Goal: Task Accomplishment & Management: Manage account settings

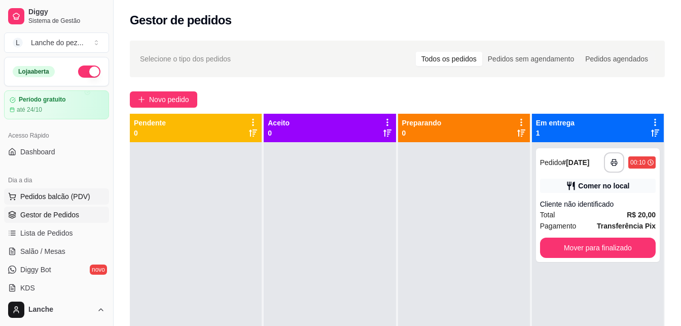
click at [69, 192] on span "Pedidos balcão (PDV)" at bounding box center [55, 196] width 70 height 10
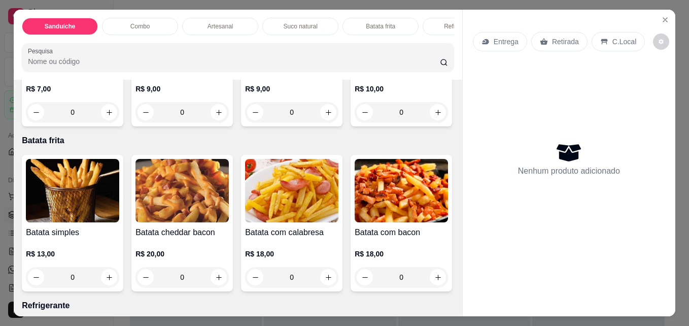
scroll to position [1553, 0]
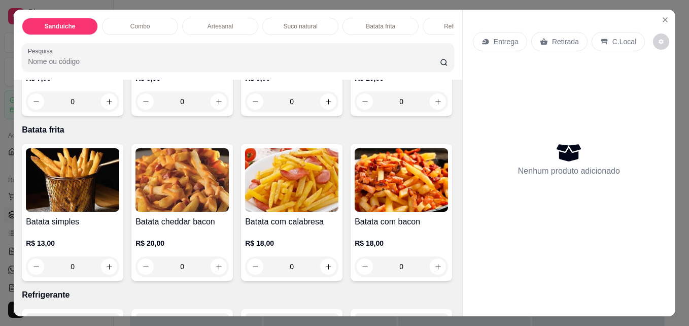
click at [408, 62] on input "Pesquisa" at bounding box center [234, 61] width 412 height 10
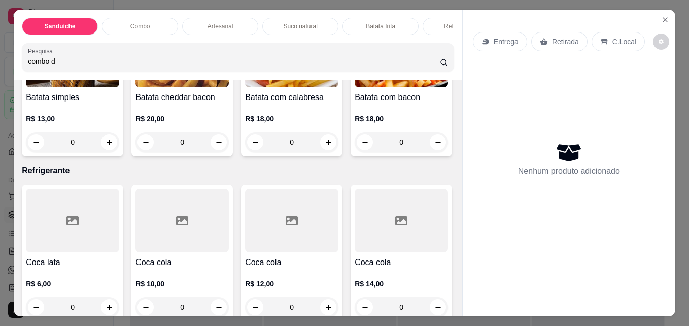
scroll to position [1593, 0]
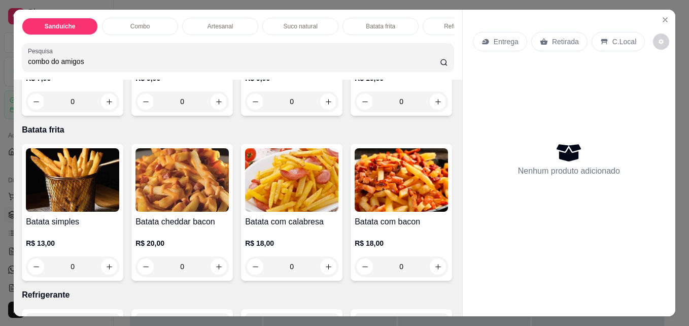
type input "combo do amigos"
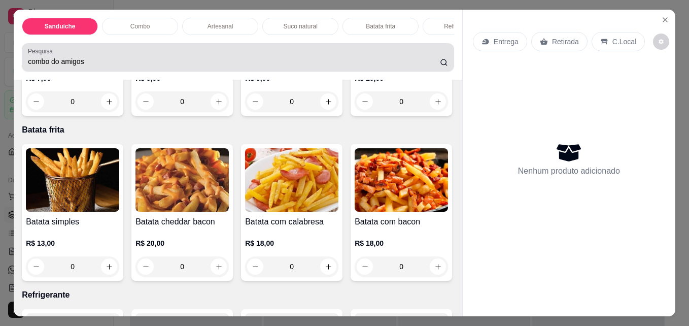
click at [442, 64] on icon at bounding box center [444, 62] width 8 height 8
click at [440, 65] on icon at bounding box center [444, 62] width 8 height 8
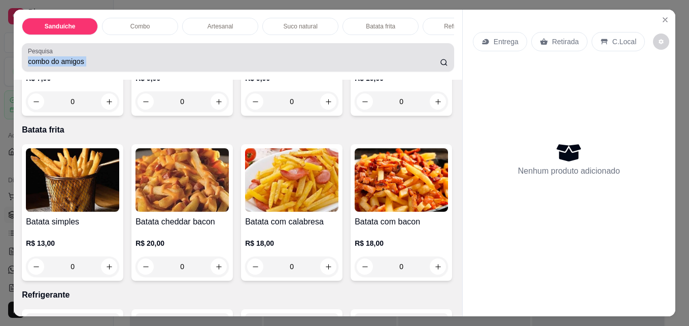
click at [440, 65] on icon at bounding box center [444, 62] width 8 height 8
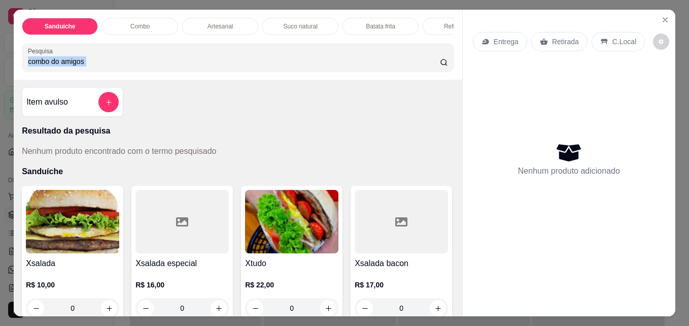
scroll to position [0, 0]
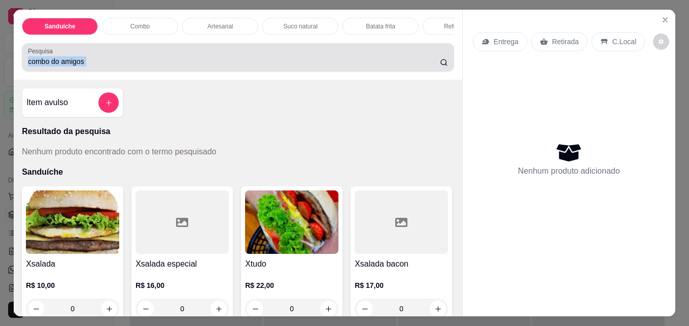
click at [440, 66] on icon at bounding box center [444, 62] width 8 height 8
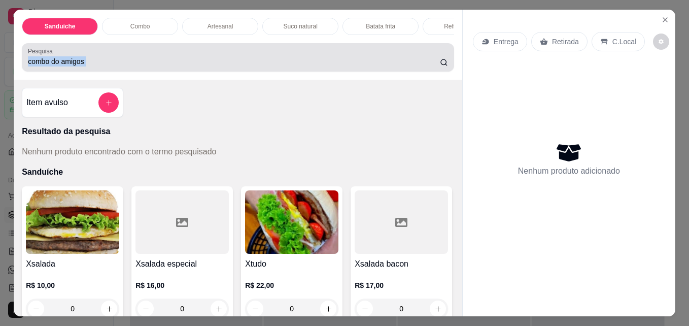
click at [440, 66] on icon at bounding box center [444, 62] width 8 height 8
click at [441, 66] on icon at bounding box center [444, 62] width 8 height 8
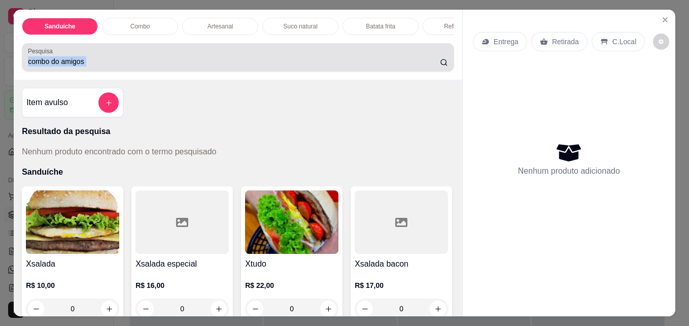
click at [441, 66] on icon at bounding box center [444, 62] width 8 height 8
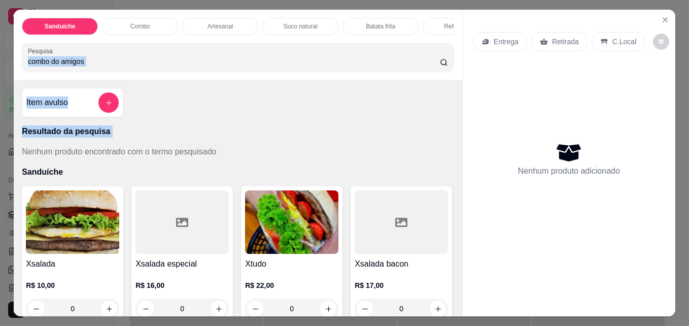
drag, startPoint x: 441, startPoint y: 69, endPoint x: 203, endPoint y: 109, distance: 241.1
click at [203, 109] on div "Sanduíche Combo Artesanal Suco natural Batata frita Refrigerante Pesquisa combo…" at bounding box center [238, 163] width 448 height 306
click at [71, 133] on p "Resultado da pesquisa" at bounding box center [238, 131] width 432 height 12
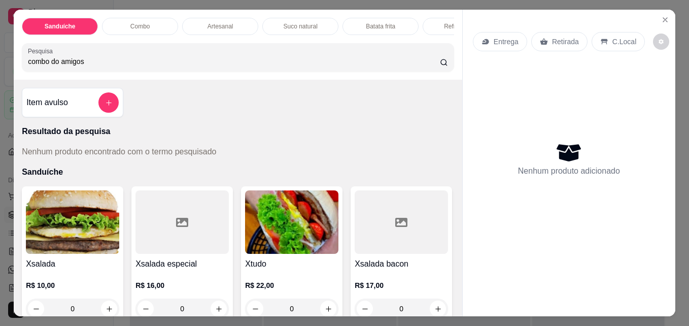
click at [71, 133] on p "Resultado da pesquisa" at bounding box center [238, 131] width 432 height 12
click at [75, 137] on p "Resultado da pesquisa" at bounding box center [238, 131] width 432 height 12
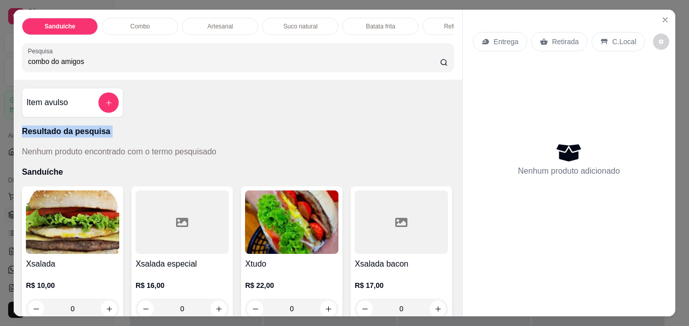
click at [75, 137] on p "Resultado da pesquisa" at bounding box center [238, 131] width 432 height 12
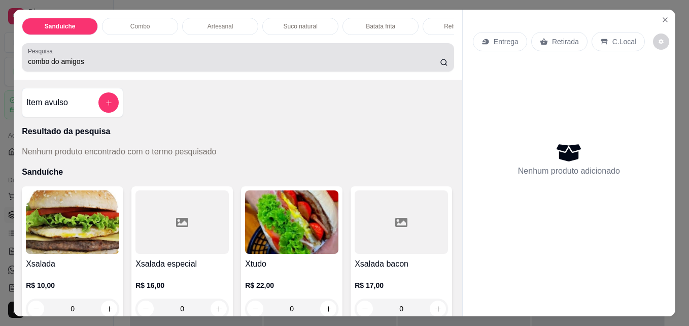
click at [408, 66] on input "combo do amigos" at bounding box center [234, 61] width 412 height 10
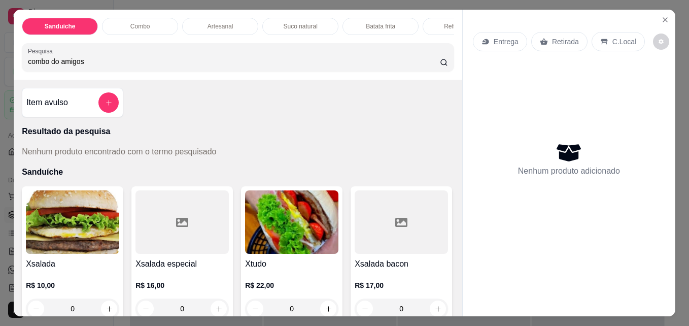
click at [408, 66] on input "combo do amigos" at bounding box center [234, 61] width 412 height 10
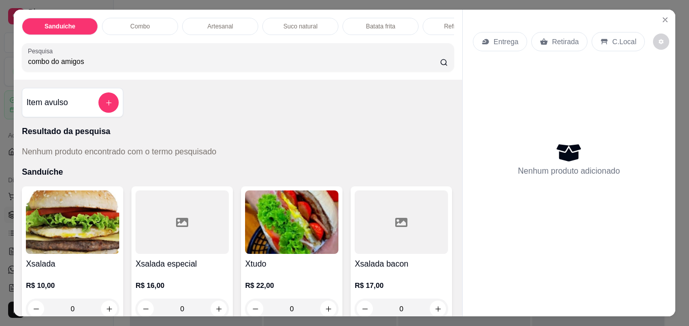
click at [408, 66] on input "combo do amigos" at bounding box center [234, 61] width 412 height 10
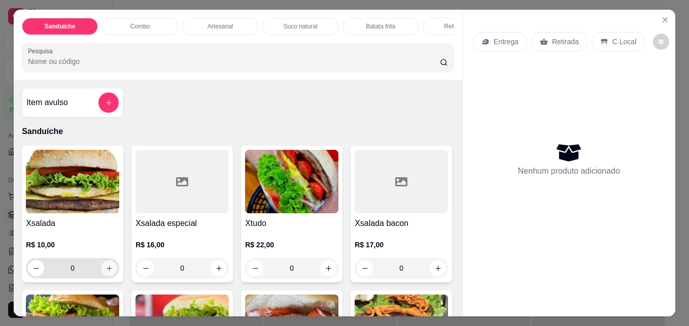
click at [105, 272] on icon "increase-product-quantity" at bounding box center [109, 268] width 8 height 8
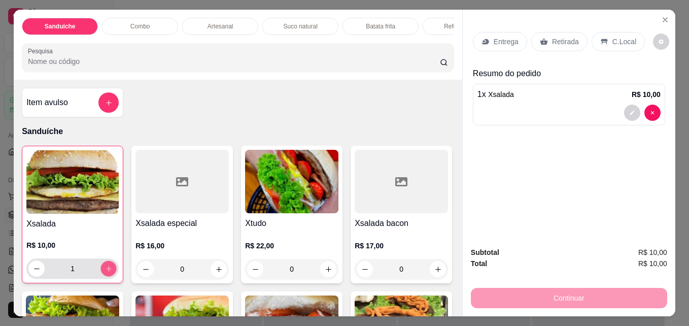
click at [105, 272] on icon "increase-product-quantity" at bounding box center [109, 269] width 8 height 8
click at [33, 272] on icon "decrease-product-quantity" at bounding box center [37, 269] width 8 height 8
type input "3"
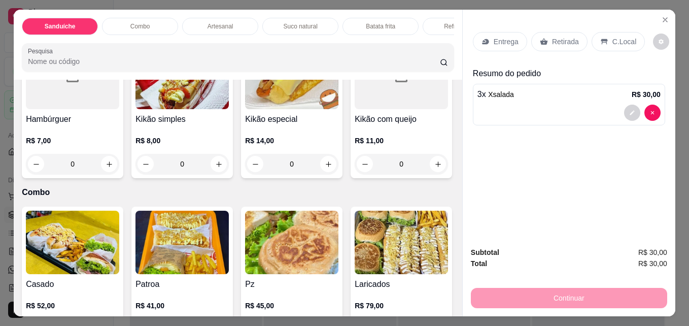
scroll to position [730, 0]
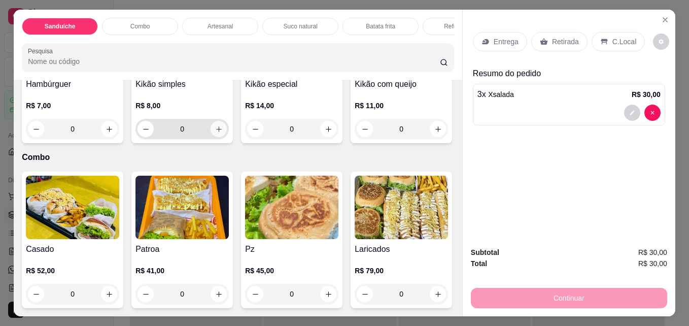
click at [227, 137] on button "increase-product-quantity" at bounding box center [218, 129] width 16 height 16
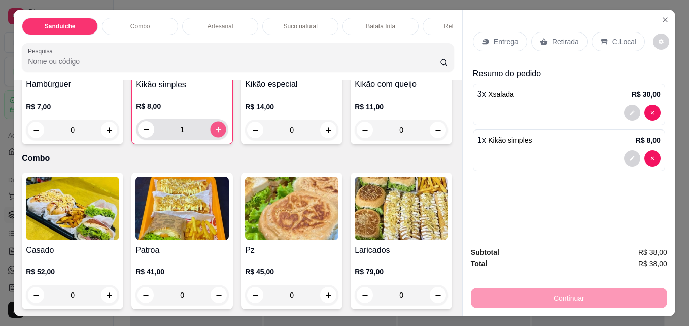
click at [226, 137] on button "increase-product-quantity" at bounding box center [218, 130] width 16 height 16
type input "3"
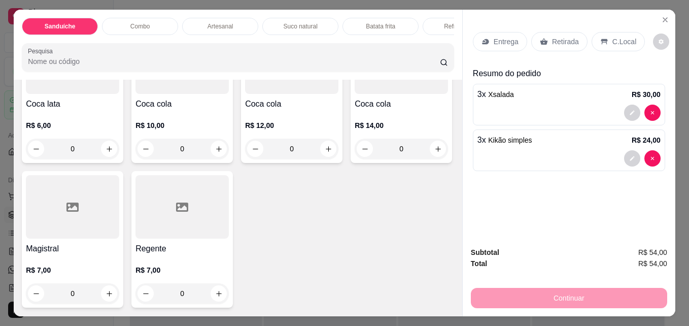
scroll to position [2724, 0]
click at [223, 290] on icon "increase-product-quantity" at bounding box center [219, 294] width 8 height 8
type input "1"
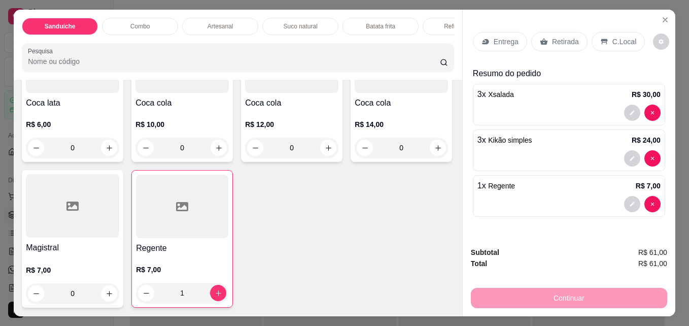
click at [611, 43] on div "C.Local" at bounding box center [617, 41] width 53 height 19
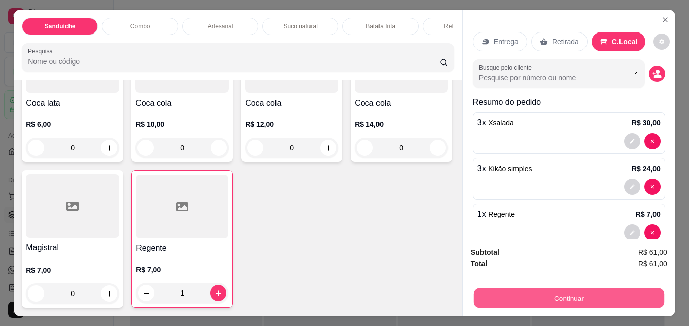
click at [589, 295] on button "Continuar" at bounding box center [569, 298] width 190 height 20
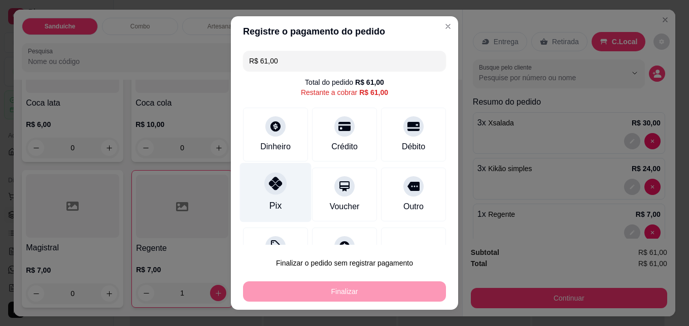
click at [263, 196] on div "Pix" at bounding box center [276, 192] width 72 height 59
type input "R$ 0,00"
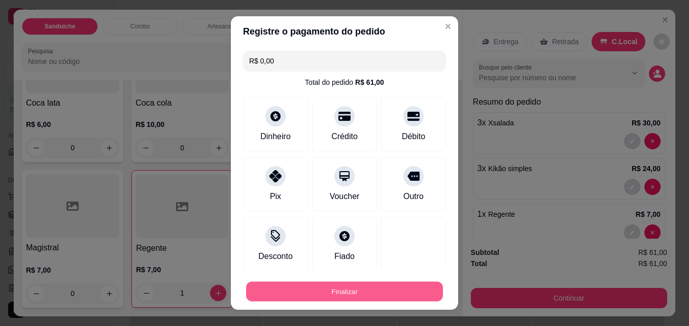
click at [304, 290] on button "Finalizar" at bounding box center [344, 292] width 197 height 20
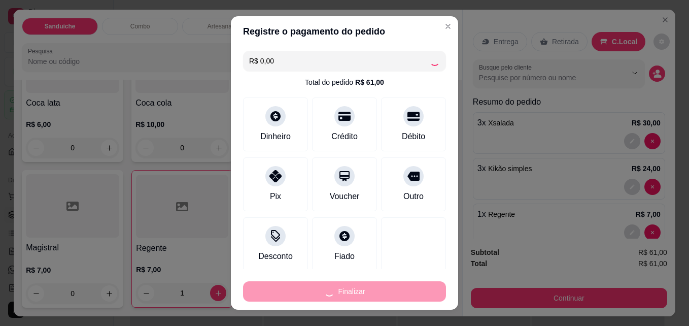
type input "0"
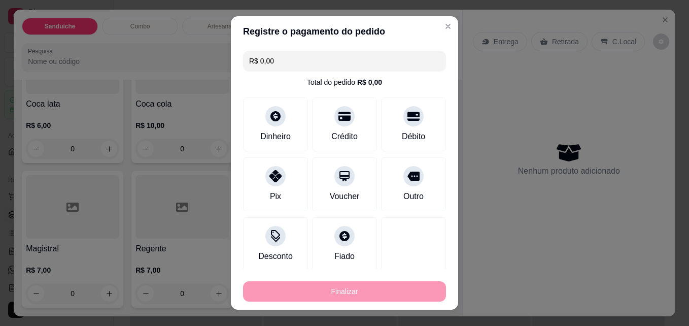
type input "-R$ 61,00"
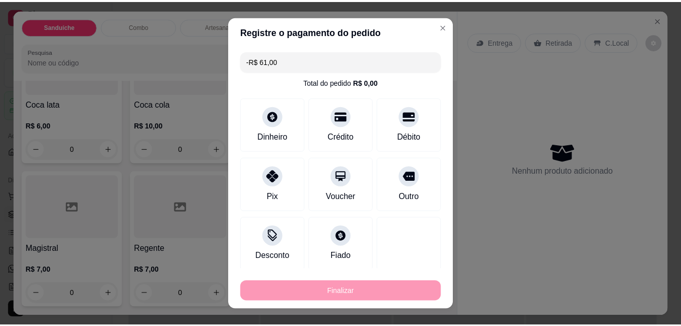
scroll to position [2722, 0]
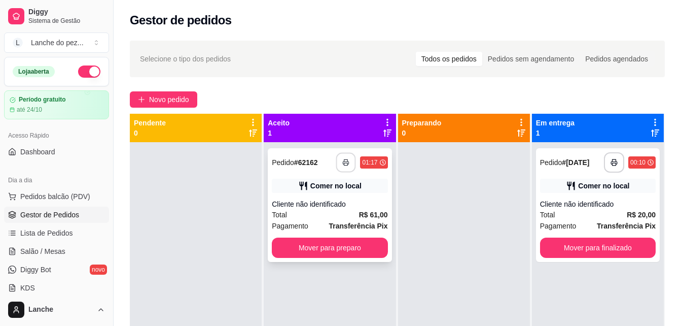
click at [339, 159] on button "button" at bounding box center [346, 163] width 20 height 20
click at [344, 163] on rect "button" at bounding box center [346, 164] width 4 height 3
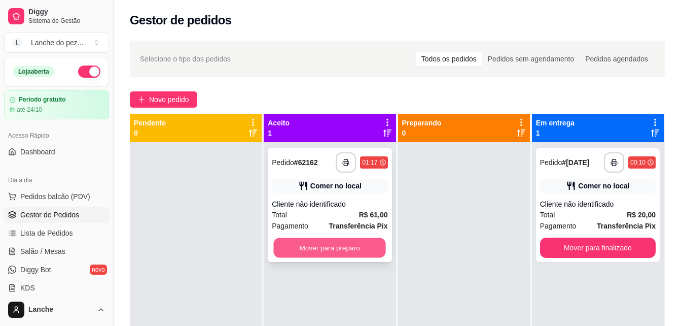
click at [376, 244] on button "Mover para preparo" at bounding box center [330, 248] width 112 height 20
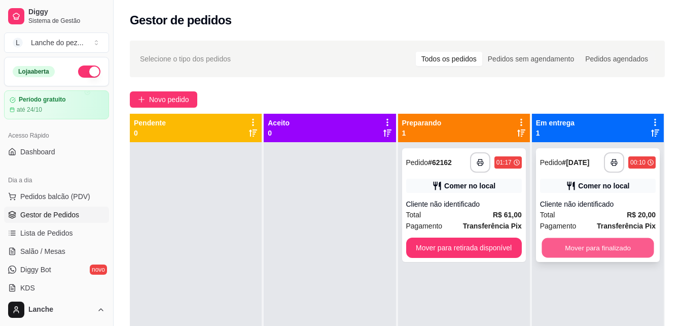
click at [613, 243] on button "Mover para finalizado" at bounding box center [598, 248] width 112 height 20
